Goal: Information Seeking & Learning: Learn about a topic

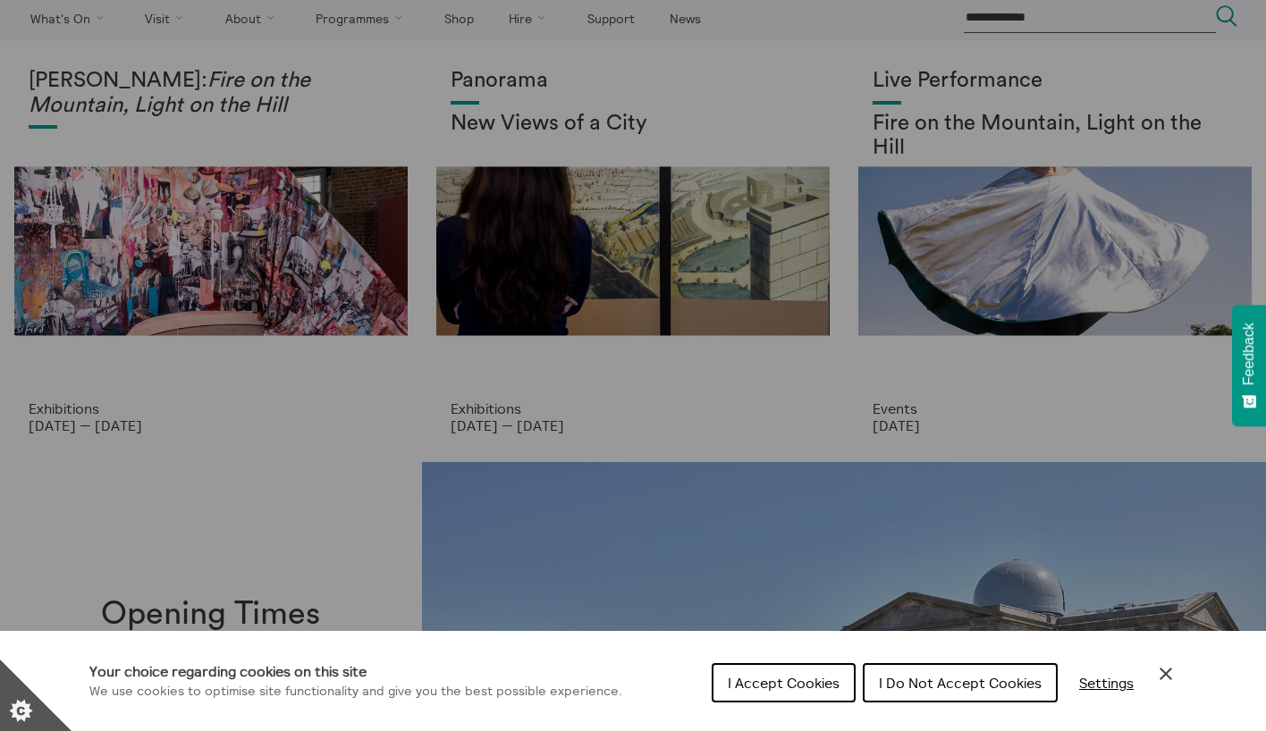
scroll to position [60, 0]
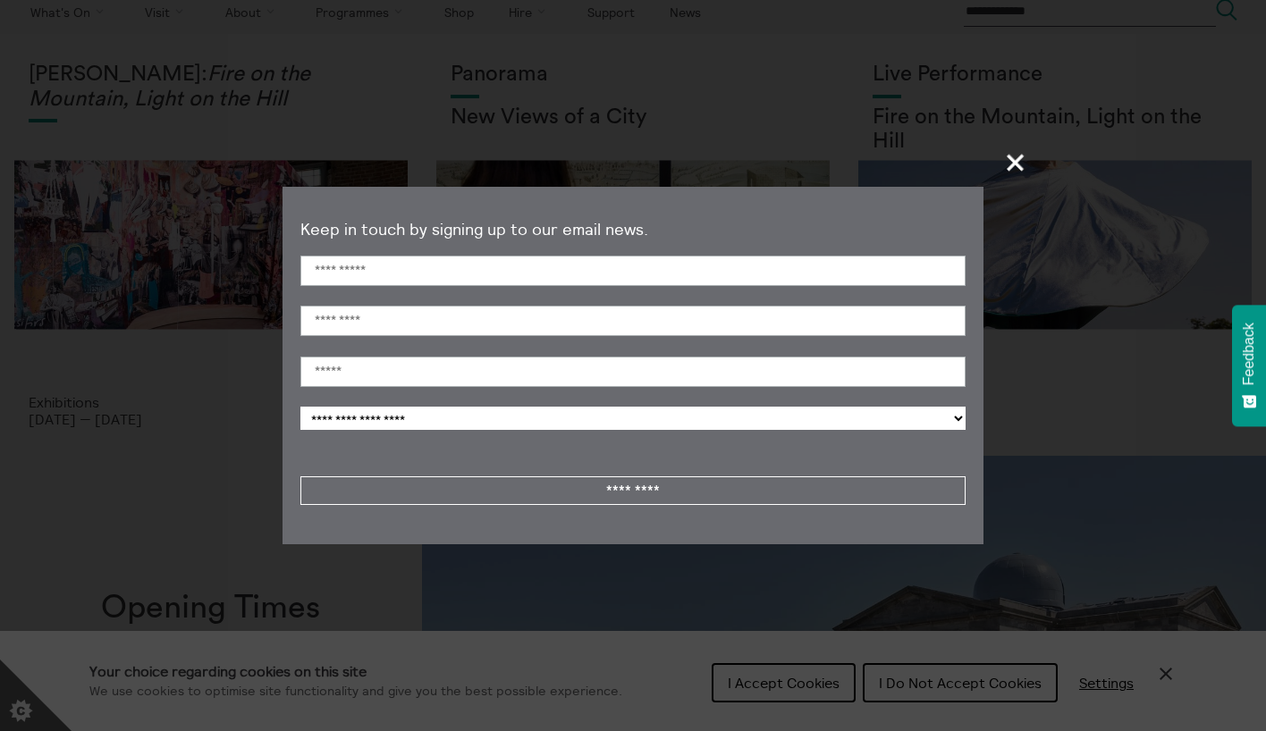
click at [1012, 690] on section "**********" at bounding box center [633, 365] width 1266 height 731
click at [1010, 159] on span "+" at bounding box center [1016, 162] width 53 height 53
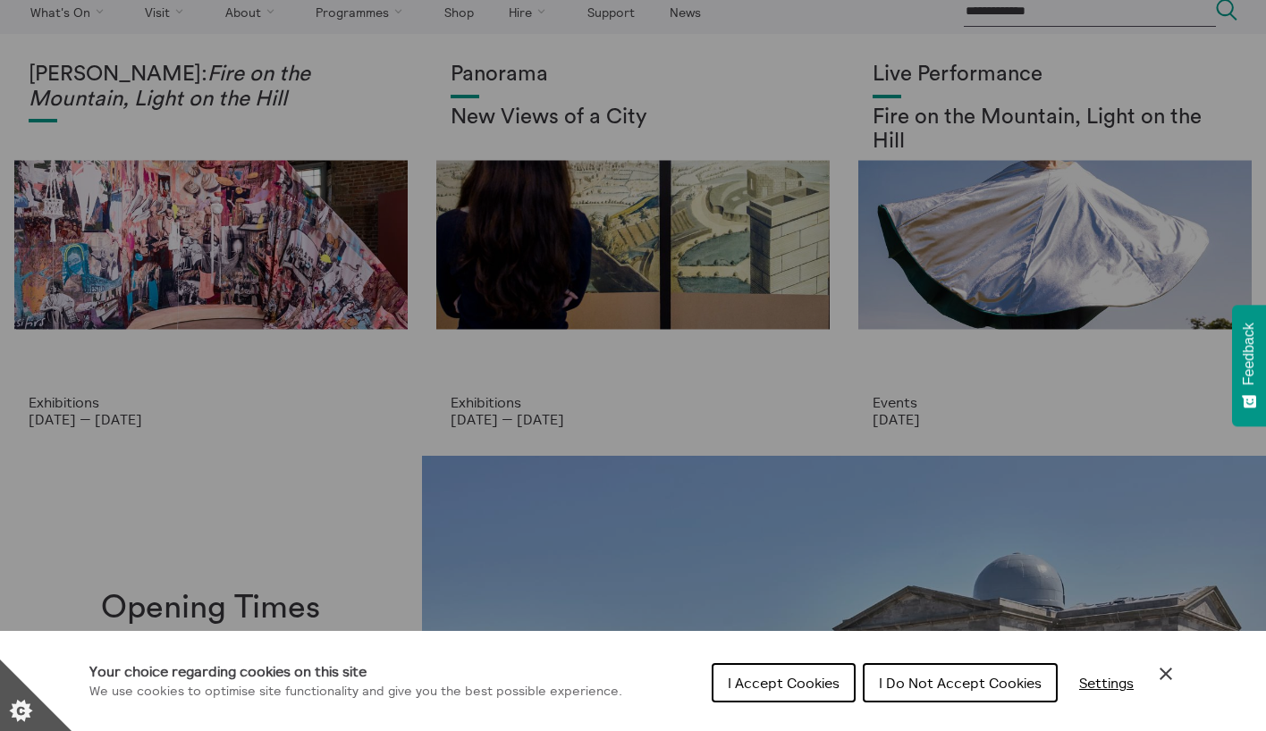
click at [949, 683] on span "I Do Not Accept Cookies" at bounding box center [960, 683] width 163 height 18
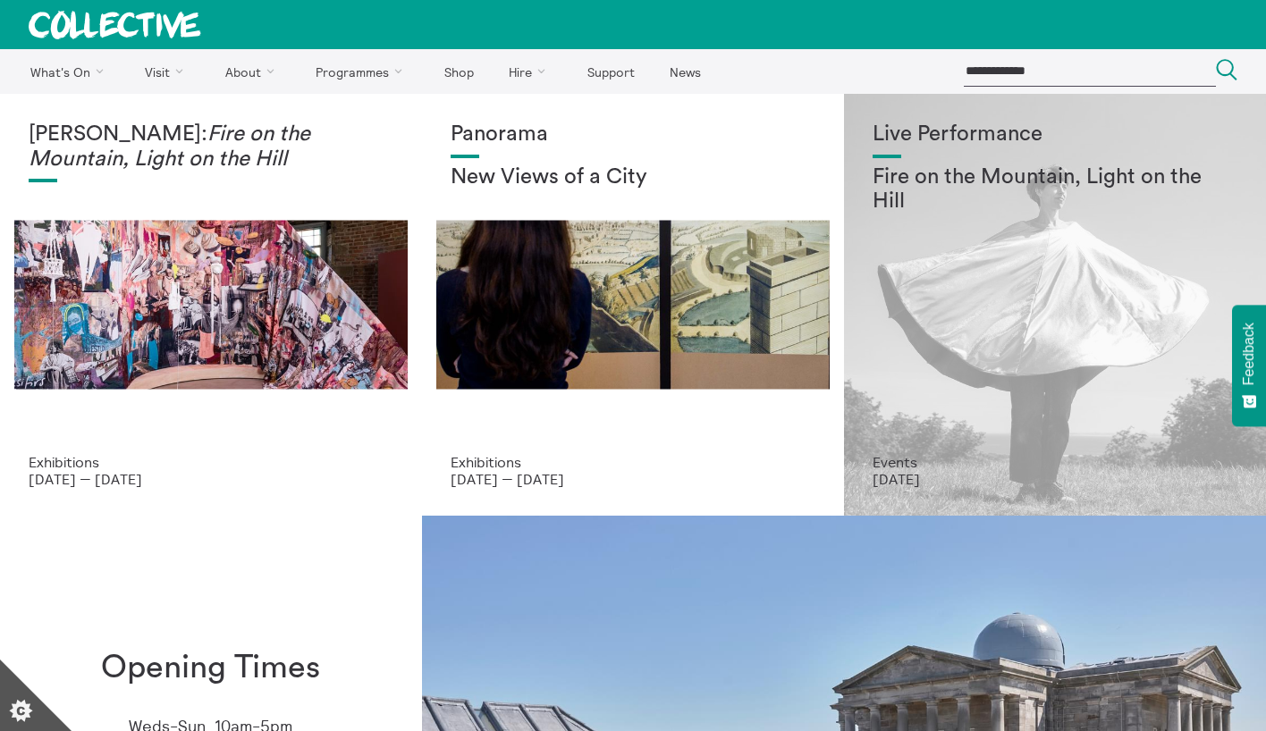
scroll to position [0, 0]
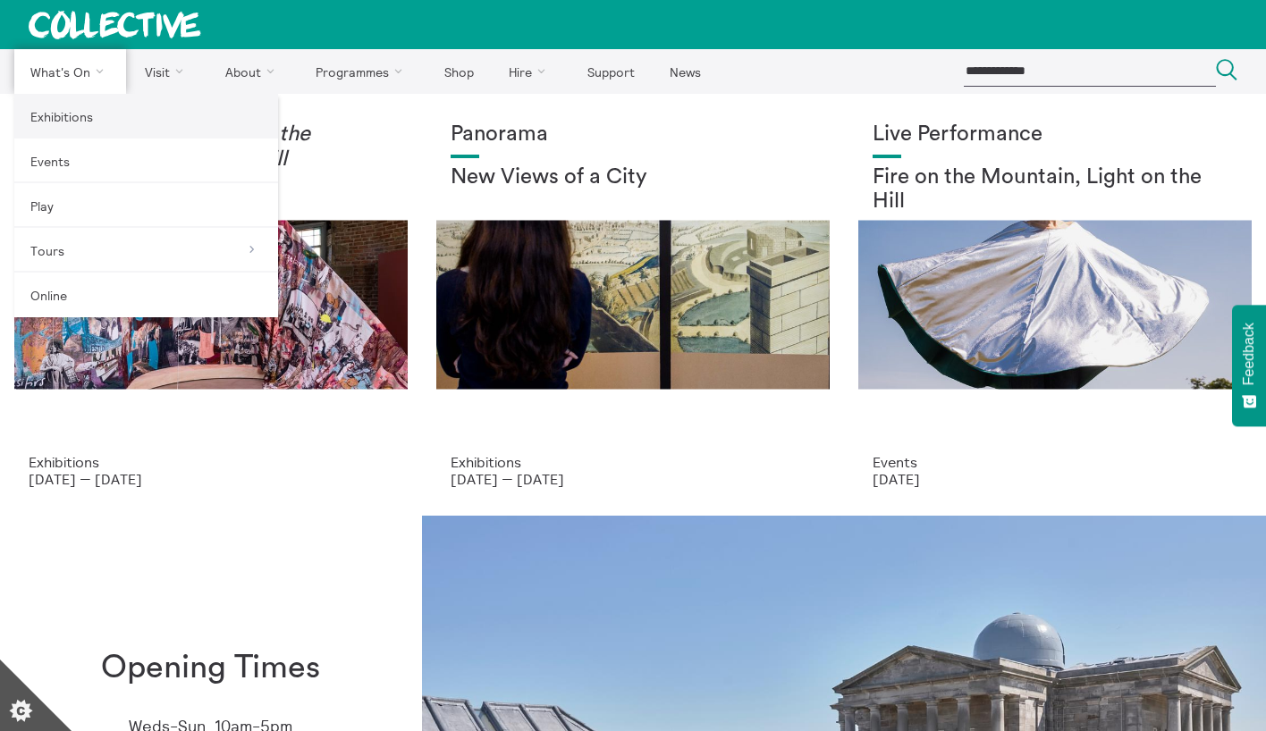
click at [59, 113] on link "Exhibitions" at bounding box center [146, 116] width 264 height 45
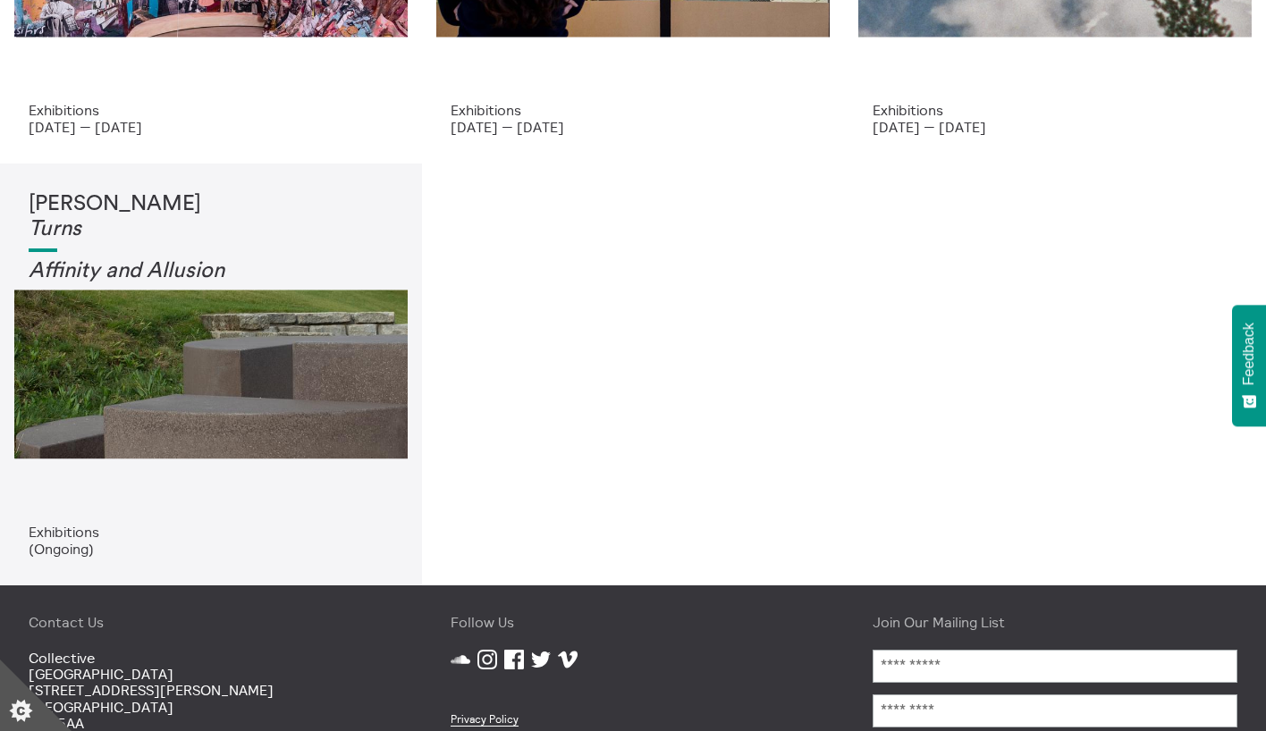
scroll to position [17, 0]
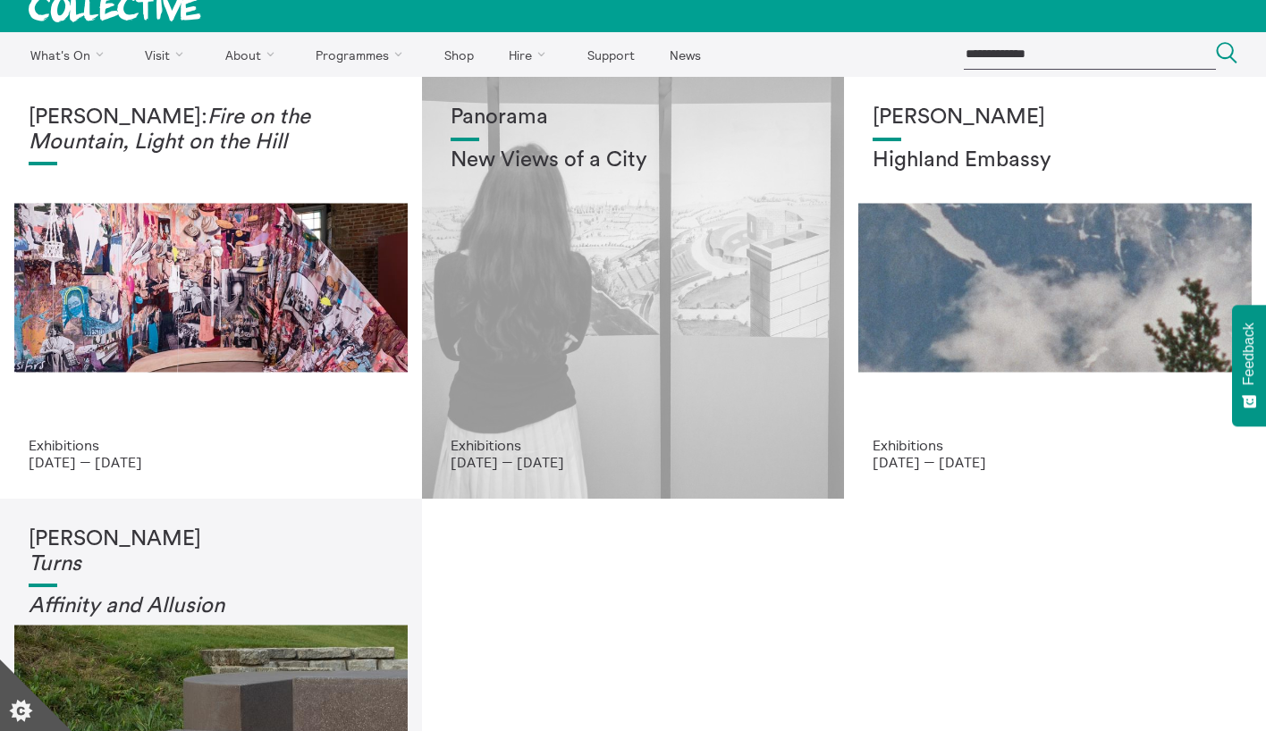
click at [600, 316] on div "Panorama New Views of a City" at bounding box center [633, 271] width 365 height 332
